Goal: Navigation & Orientation: Find specific page/section

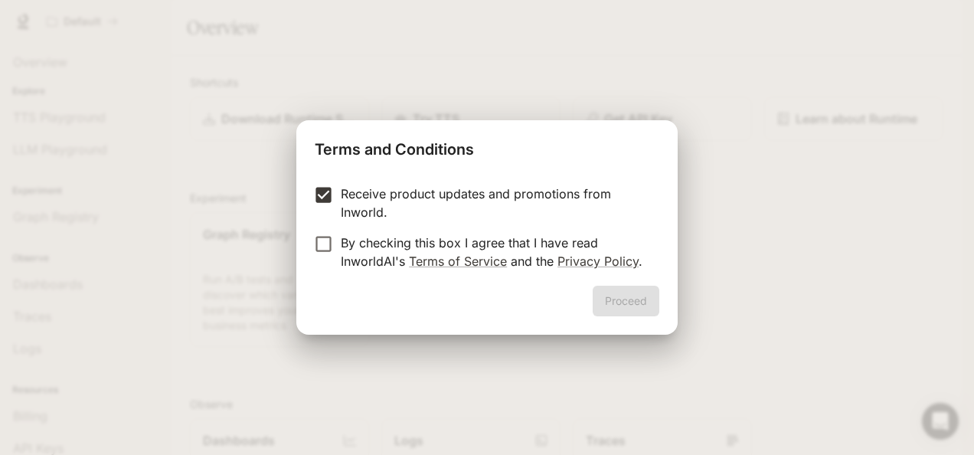
click at [325, 258] on label "By checking this box I agree that I have read InworldAI's Terms of Service and …" at bounding box center [476, 252] width 341 height 37
click at [616, 293] on button "Proceed" at bounding box center [626, 301] width 67 height 31
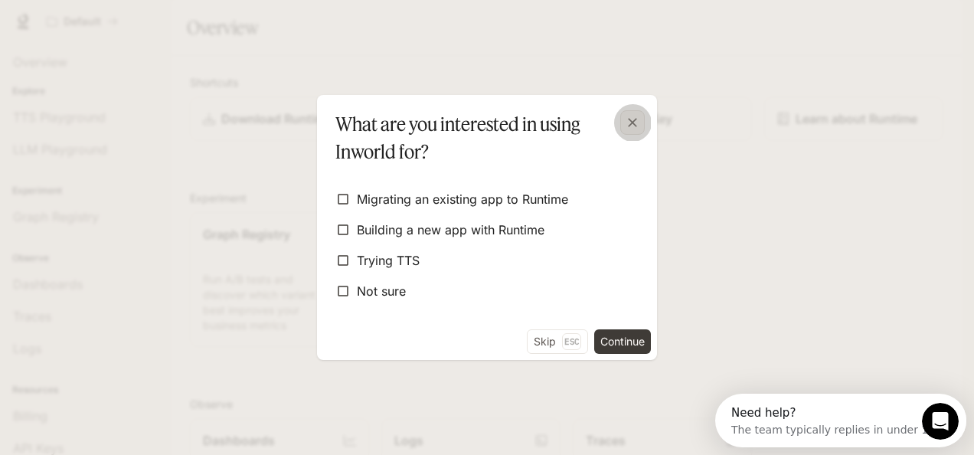
click at [648, 118] on button "button" at bounding box center [632, 122] width 37 height 37
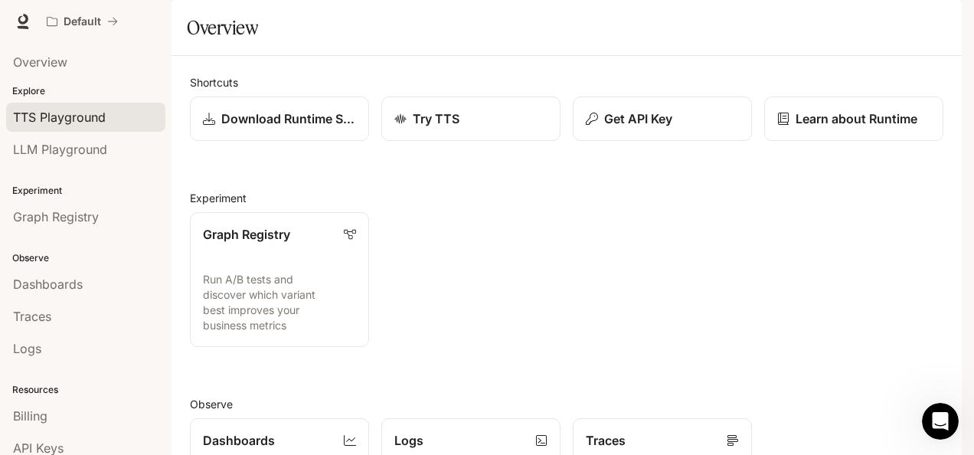
click at [80, 123] on span "TTS Playground" at bounding box center [59, 117] width 93 height 18
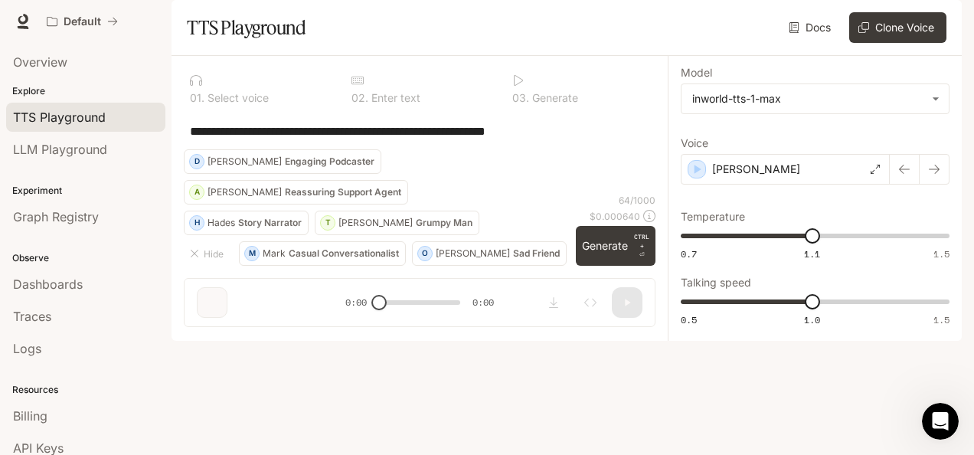
click at [107, 172] on div "Experiment Graph Registry" at bounding box center [86, 201] width 172 height 67
click at [121, 140] on div "LLM Playground" at bounding box center [85, 149] width 145 height 18
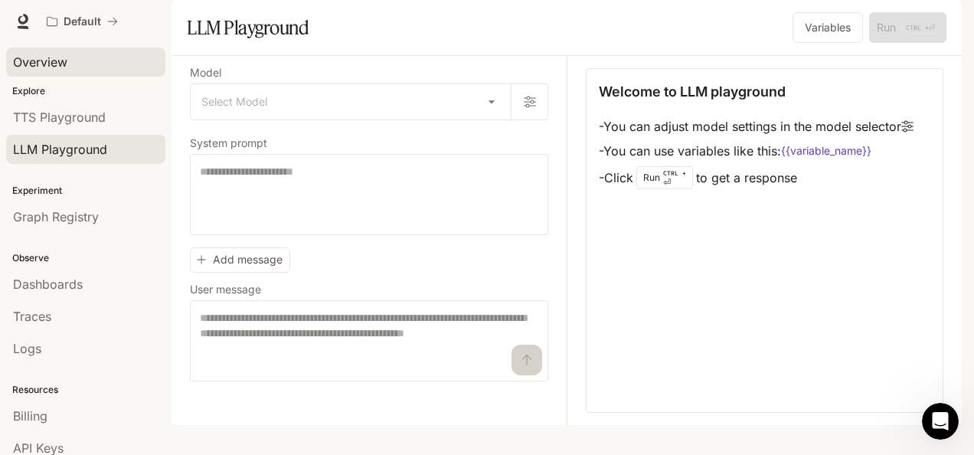
click at [87, 64] on div "Overview" at bounding box center [85, 62] width 145 height 18
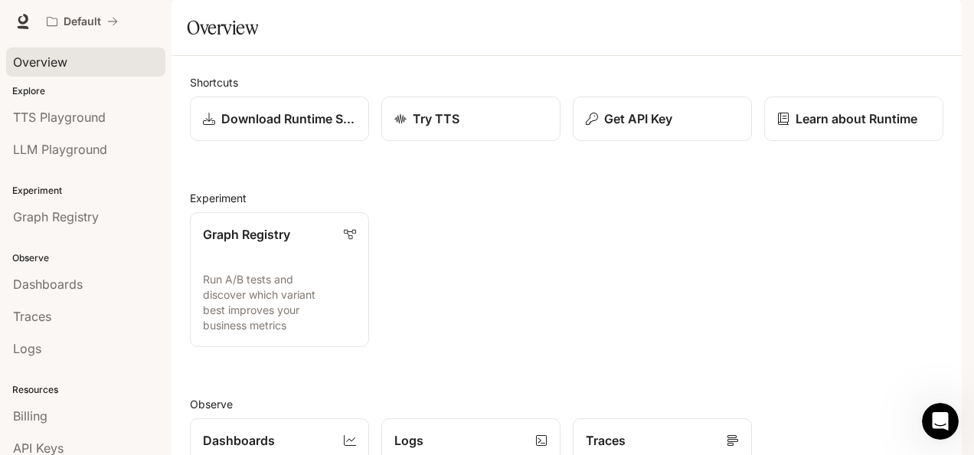
scroll to position [103, 0]
